Goal: Task Accomplishment & Management: Manage account settings

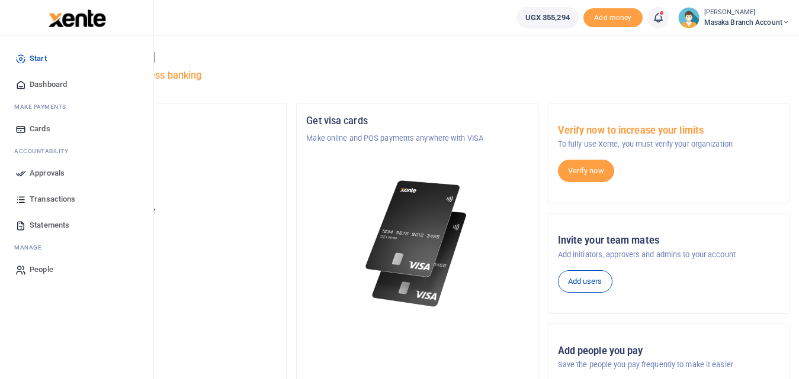
click at [37, 177] on span "Approvals" at bounding box center [47, 174] width 35 height 12
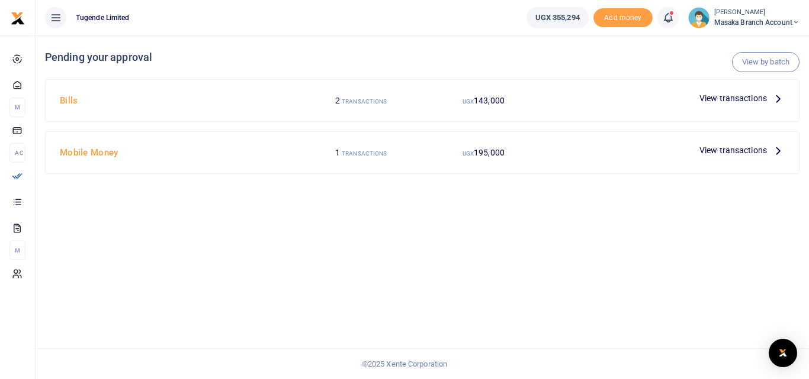
click at [715, 147] on span "View transactions" at bounding box center [732, 150] width 67 height 13
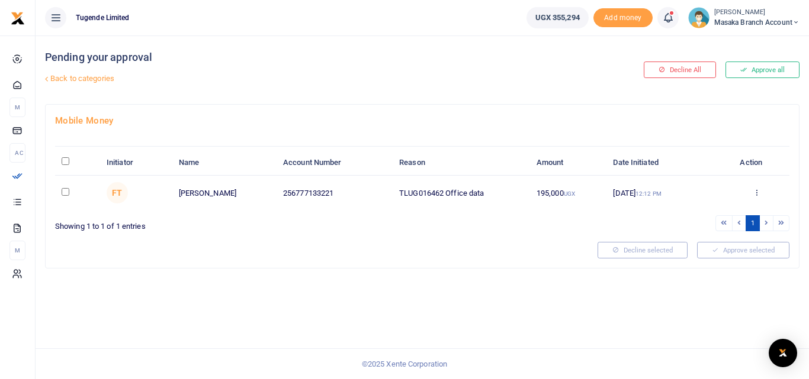
click at [736, 209] on td "Approve Decline Details" at bounding box center [756, 193] width 66 height 34
click at [67, 191] on input "checkbox" at bounding box center [66, 192] width 8 height 8
checkbox input "true"
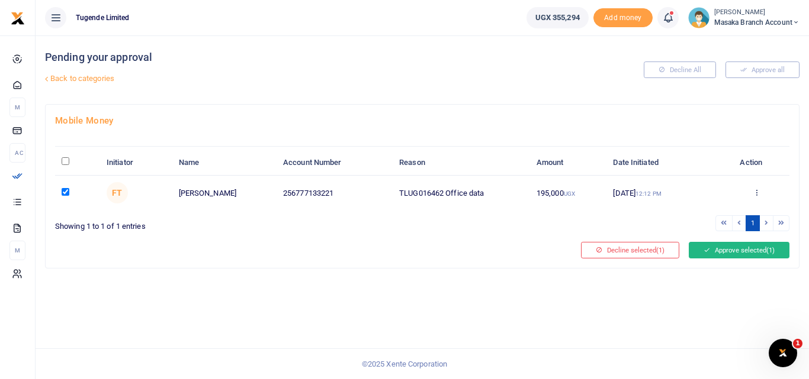
click at [746, 255] on button "Approve selected (1)" at bounding box center [738, 250] width 101 height 17
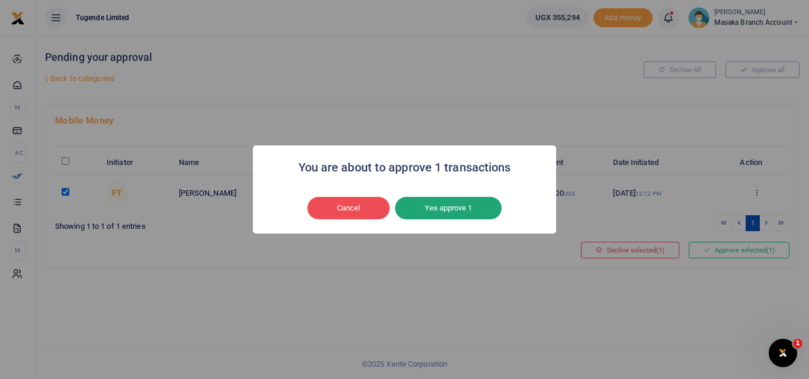
click at [496, 214] on button "Yes approve 1" at bounding box center [448, 208] width 107 height 22
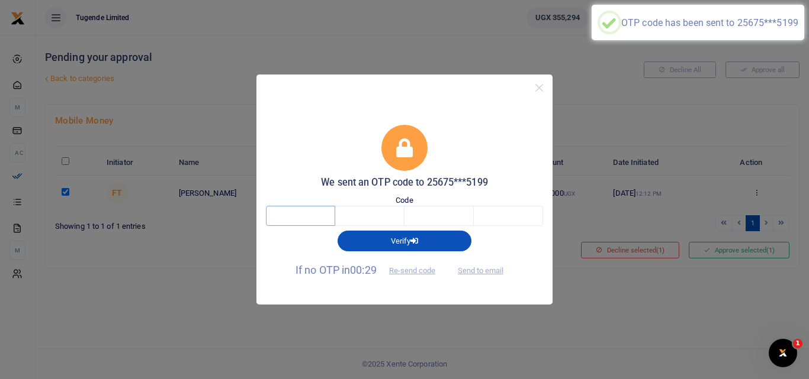
click at [315, 215] on input "text" at bounding box center [300, 216] width 69 height 20
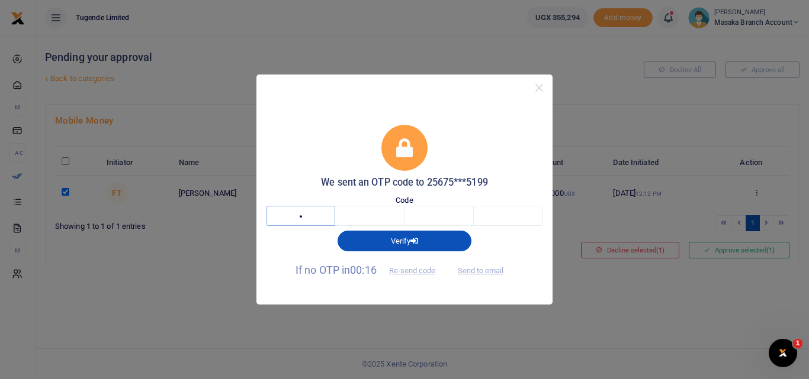
type input "2"
type input "0"
type input "4"
type input "5"
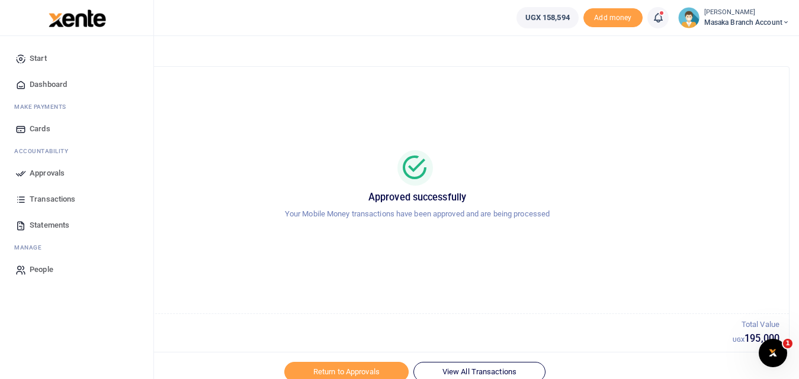
click at [55, 173] on span "Approvals" at bounding box center [47, 174] width 35 height 12
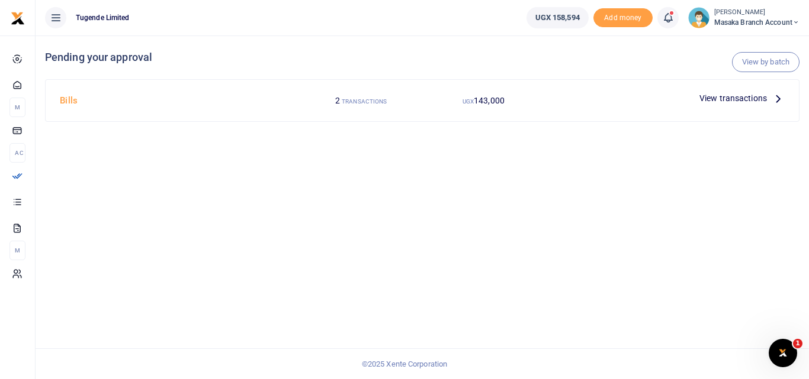
click at [756, 101] on span "View transactions" at bounding box center [732, 98] width 67 height 13
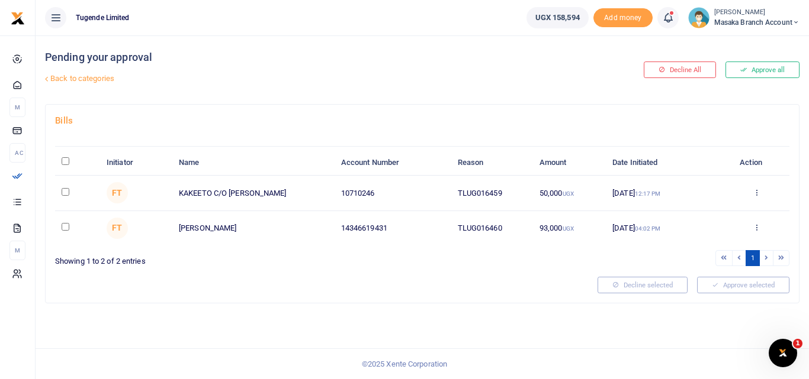
click at [64, 229] on input "checkbox" at bounding box center [66, 227] width 8 height 8
checkbox input "true"
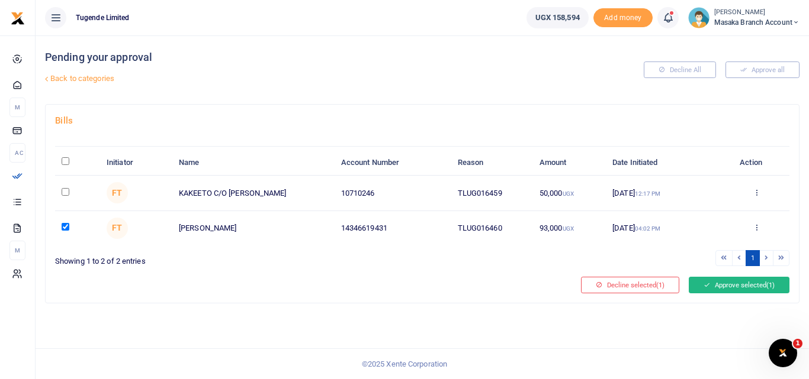
click at [714, 282] on button "Approve selected (1)" at bounding box center [738, 285] width 101 height 17
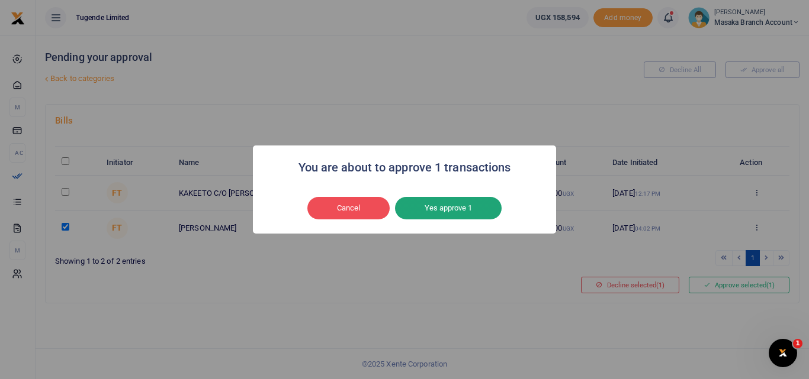
click at [464, 208] on button "Yes approve 1" at bounding box center [448, 208] width 107 height 22
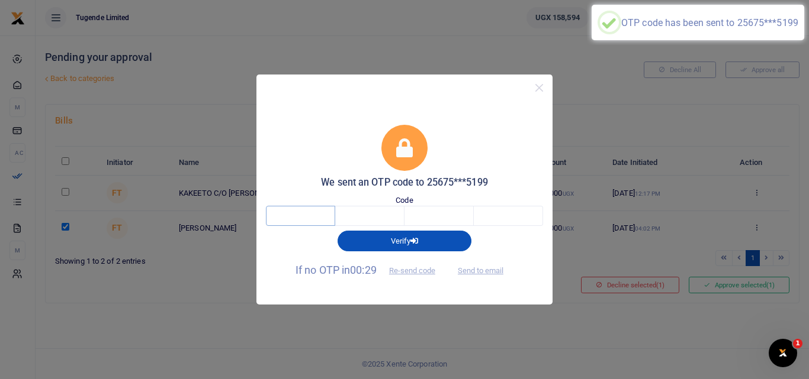
click at [314, 220] on input "text" at bounding box center [300, 216] width 69 height 20
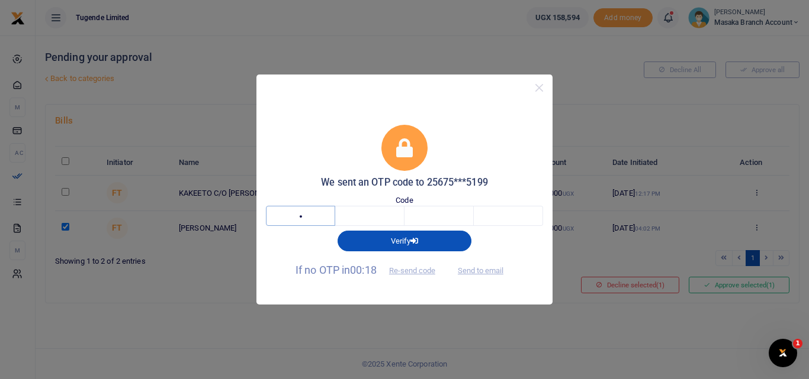
type input "7"
type input "0"
type input "1"
type input "5"
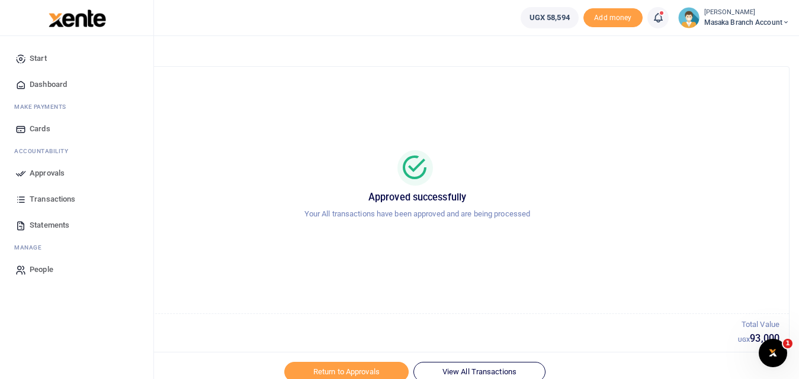
click at [54, 172] on span "Approvals" at bounding box center [47, 174] width 35 height 12
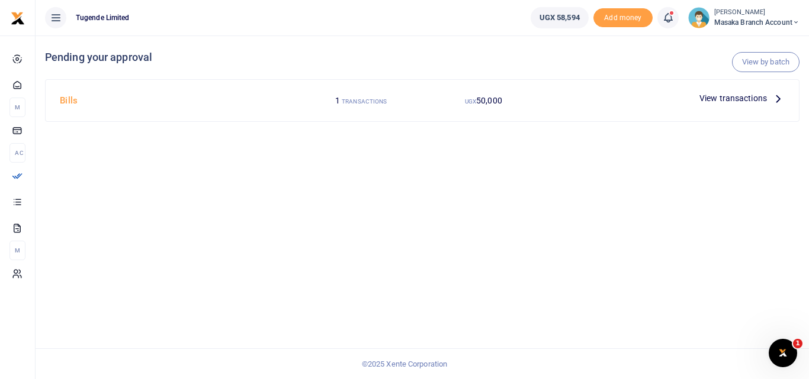
click at [752, 99] on span "View transactions" at bounding box center [732, 98] width 67 height 13
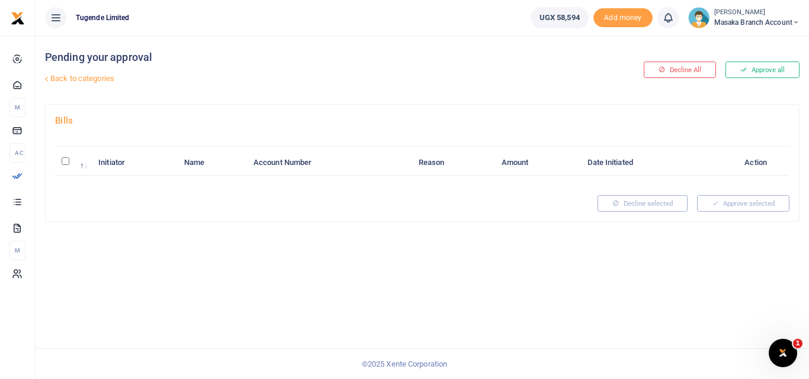
click at [65, 162] on input "\a \a : activate to sort column descending" at bounding box center [66, 161] width 8 height 8
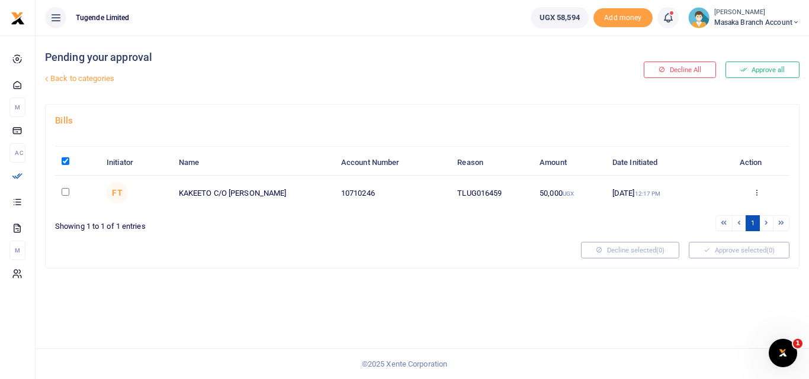
click at [485, 271] on div "Pending your approval Back to categories Decline All Approve all Bills Initiato…" at bounding box center [422, 208] width 773 height 344
click at [65, 162] on input "\a \a : activate to sort column descending" at bounding box center [66, 161] width 8 height 8
checkbox input "false"
click at [66, 187] on td at bounding box center [77, 193] width 45 height 34
click at [65, 193] on input "checkbox" at bounding box center [66, 192] width 8 height 8
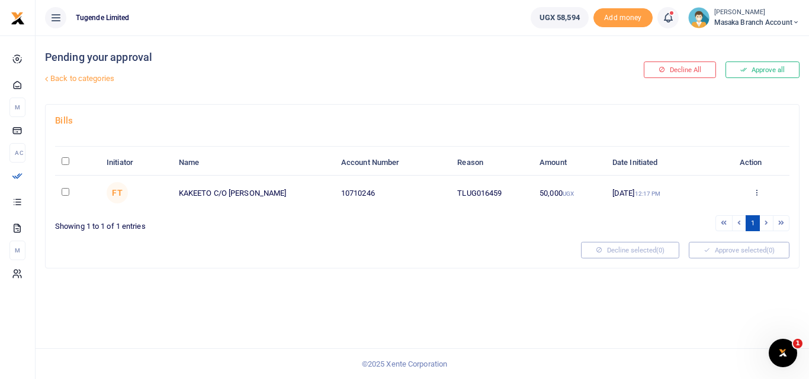
checkbox input "true"
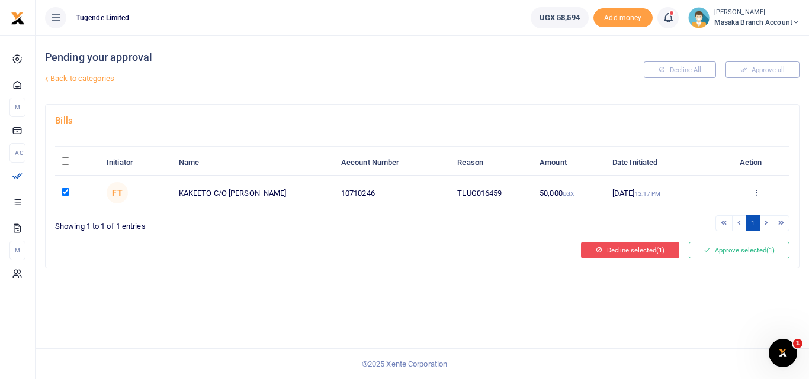
click at [647, 249] on button "Decline selected (1)" at bounding box center [630, 250] width 98 height 17
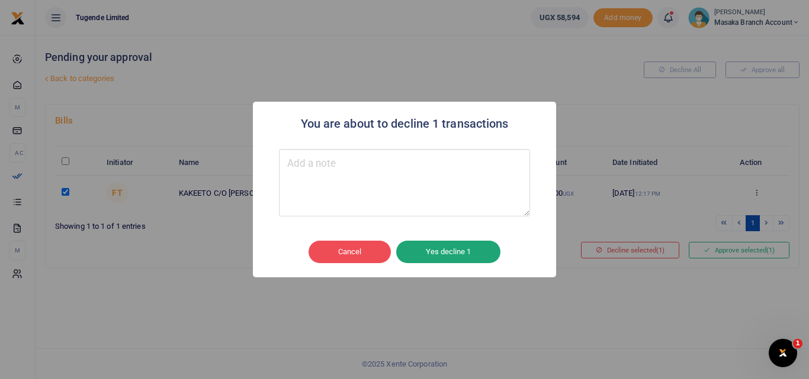
click at [434, 249] on button "Yes decline 1" at bounding box center [448, 252] width 104 height 22
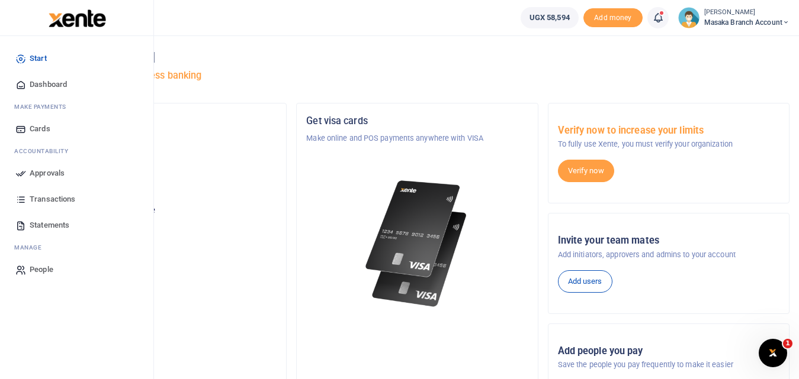
click at [26, 171] on icon at bounding box center [20, 173] width 11 height 11
click at [36, 170] on span "Approvals" at bounding box center [47, 174] width 35 height 12
click at [50, 175] on span "Approvals" at bounding box center [47, 174] width 35 height 12
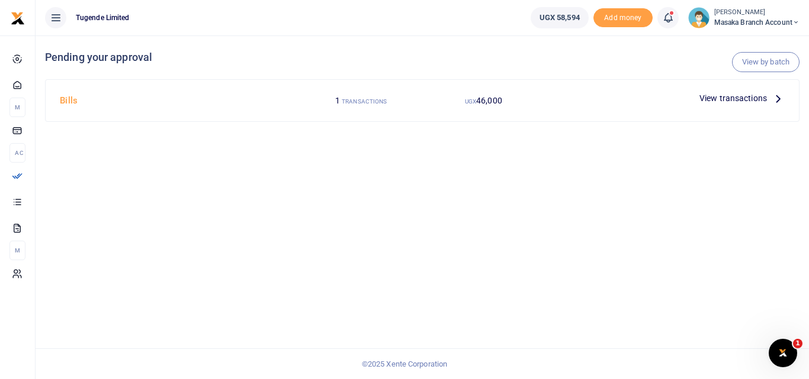
click at [733, 95] on span "View transactions" at bounding box center [732, 98] width 67 height 13
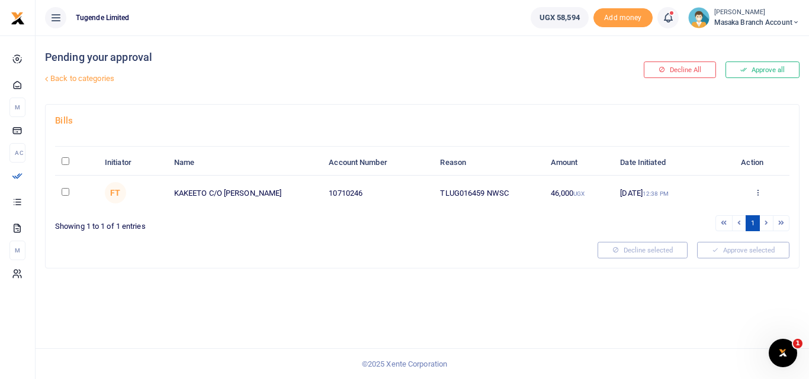
click at [66, 186] on td at bounding box center [76, 193] width 43 height 34
click at [66, 195] on input "checkbox" at bounding box center [66, 192] width 8 height 8
checkbox input "true"
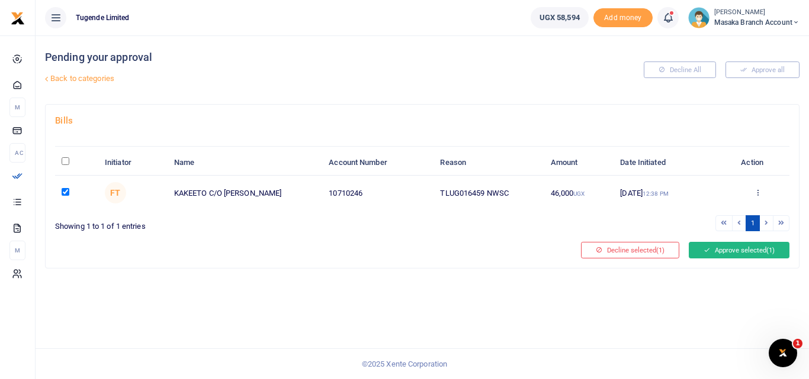
click at [745, 250] on button "Approve selected (1)" at bounding box center [738, 250] width 101 height 17
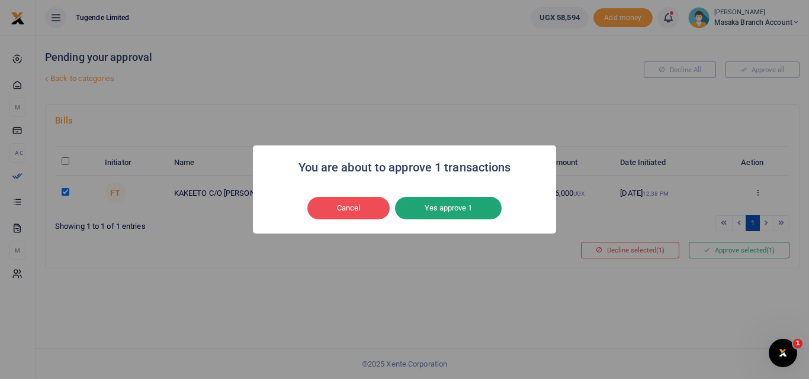
click at [458, 213] on button "Yes approve 1" at bounding box center [448, 208] width 107 height 22
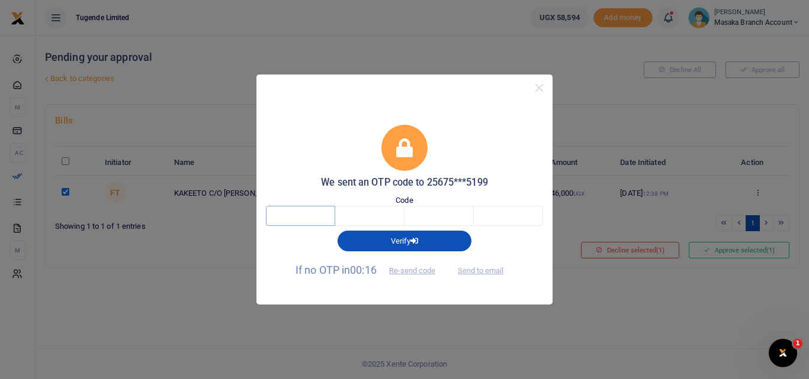
click at [321, 215] on input "text" at bounding box center [300, 216] width 69 height 20
type input "8"
type input "4"
type input "7"
